Goal: Task Accomplishment & Management: Complete application form

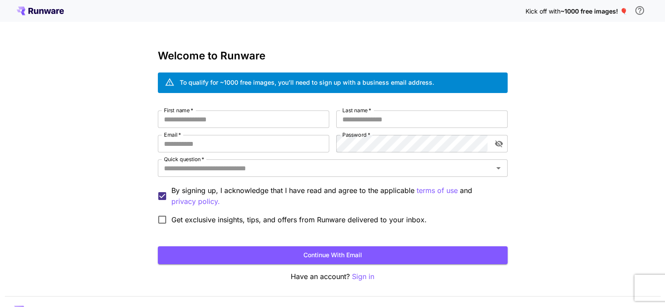
click at [32, 8] on icon at bounding box center [30, 11] width 5 height 6
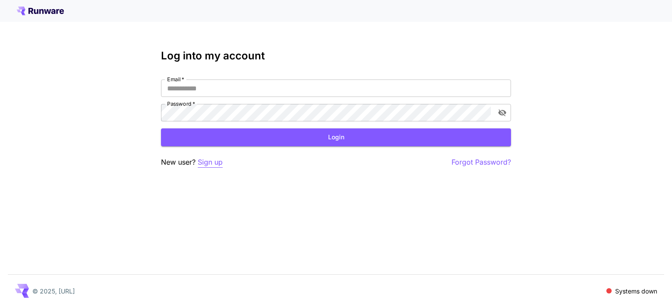
click at [214, 164] on p "Sign up" at bounding box center [210, 162] width 25 height 11
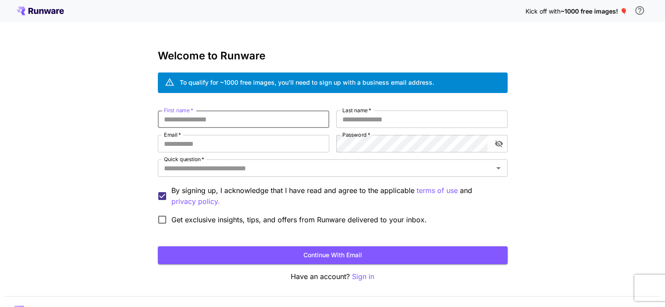
click at [209, 119] on input "First name   *" at bounding box center [243, 119] width 171 height 17
click at [463, 118] on input "Last name   *" at bounding box center [421, 119] width 171 height 17
click at [280, 148] on input "Email   *" at bounding box center [243, 143] width 171 height 17
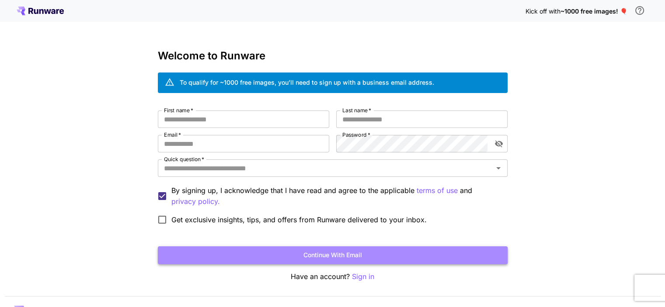
click at [332, 257] on button "Continue with email" at bounding box center [333, 256] width 350 height 18
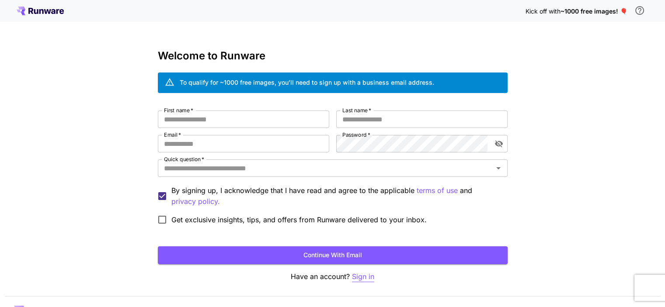
click at [358, 276] on p "Sign in" at bounding box center [363, 277] width 22 height 11
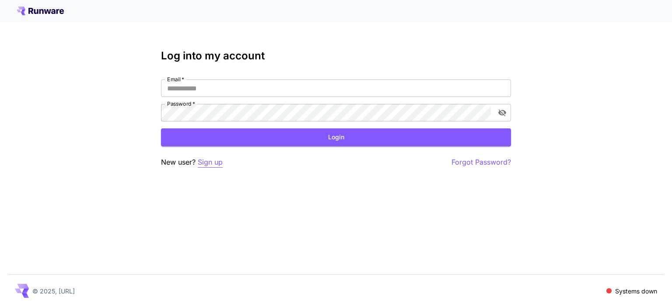
click at [213, 161] on p "Sign up" at bounding box center [210, 162] width 25 height 11
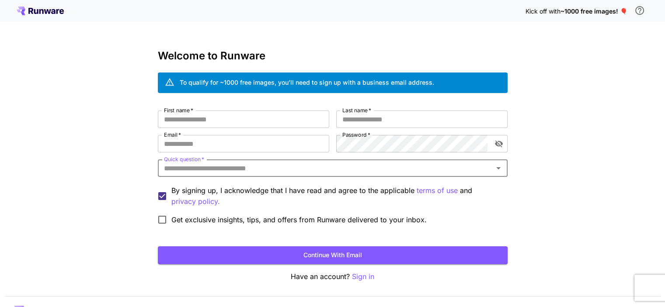
click at [196, 171] on input "Quick question   *" at bounding box center [326, 168] width 330 height 12
